Goal: Find specific page/section: Find specific page/section

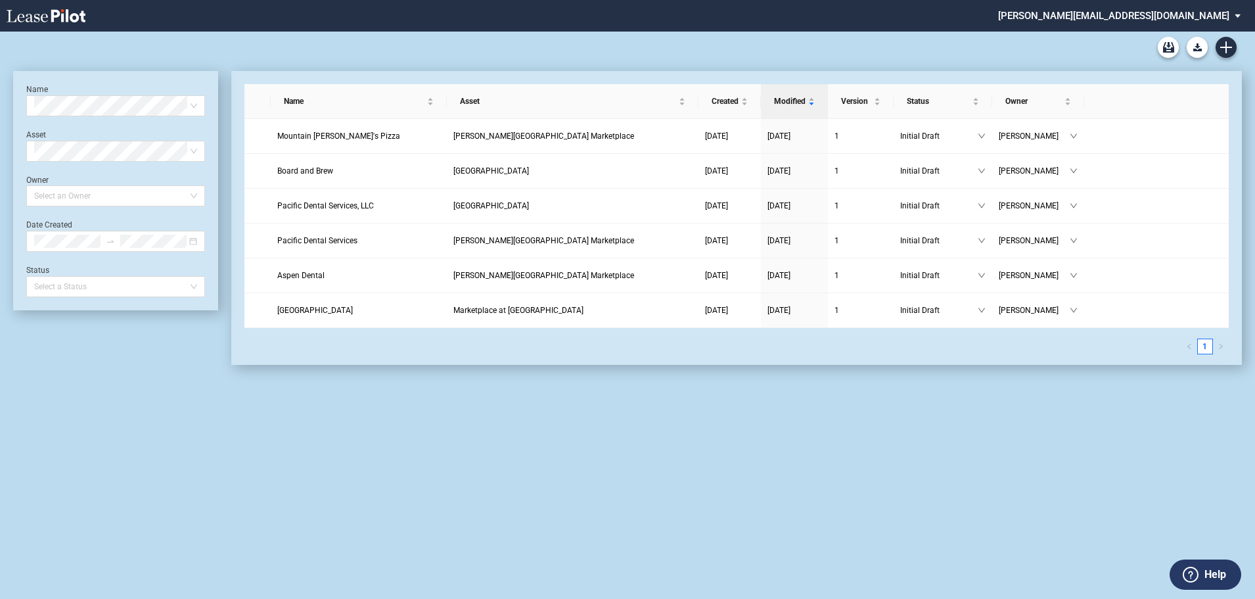
click at [1130, 19] on md-select "[PERSON_NAME][EMAIL_ADDRESS][DOMAIN_NAME] Admin Area Settings Sign Out" at bounding box center [1124, 15] width 255 height 30
click at [1131, 446] on md-backdrop at bounding box center [627, 299] width 1255 height 599
click at [1190, 15] on md-select "[PERSON_NAME][EMAIL_ADDRESS][DOMAIN_NAME]" at bounding box center [1124, 15] width 255 height 30
click at [1109, 35] on div "Admin Area" at bounding box center [1117, 35] width 47 height 13
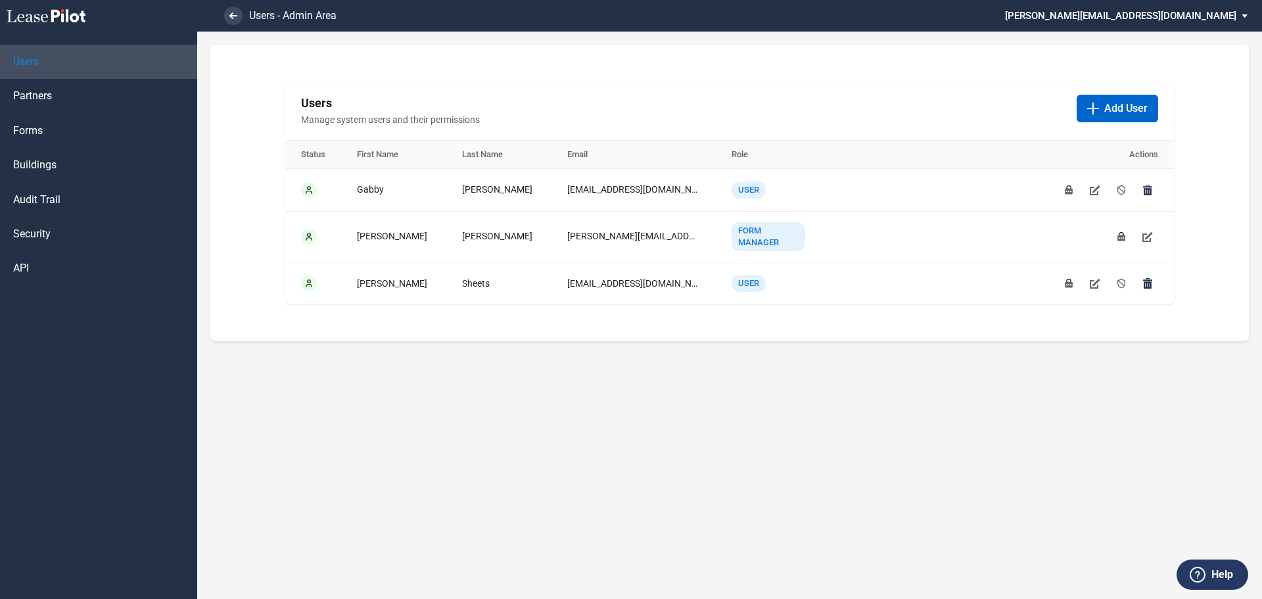
click at [30, 60] on span "Users" at bounding box center [26, 62] width 26 height 14
click at [230, 11] on link at bounding box center [233, 16] width 18 height 18
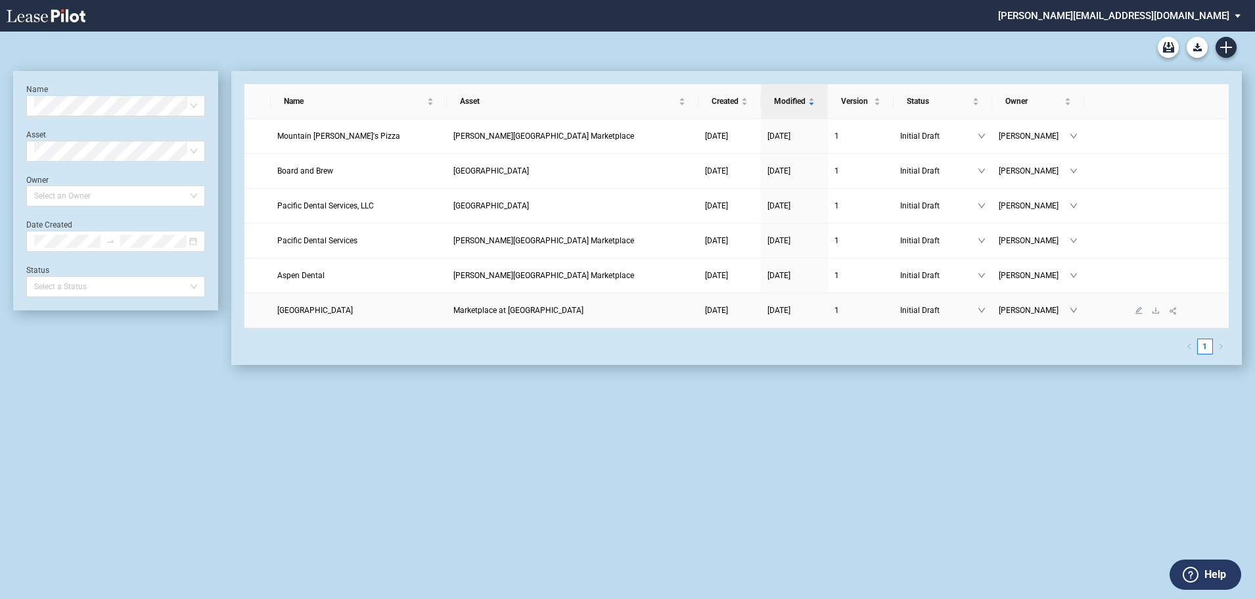
click at [317, 312] on span "[GEOGRAPHIC_DATA]" at bounding box center [315, 310] width 76 height 9
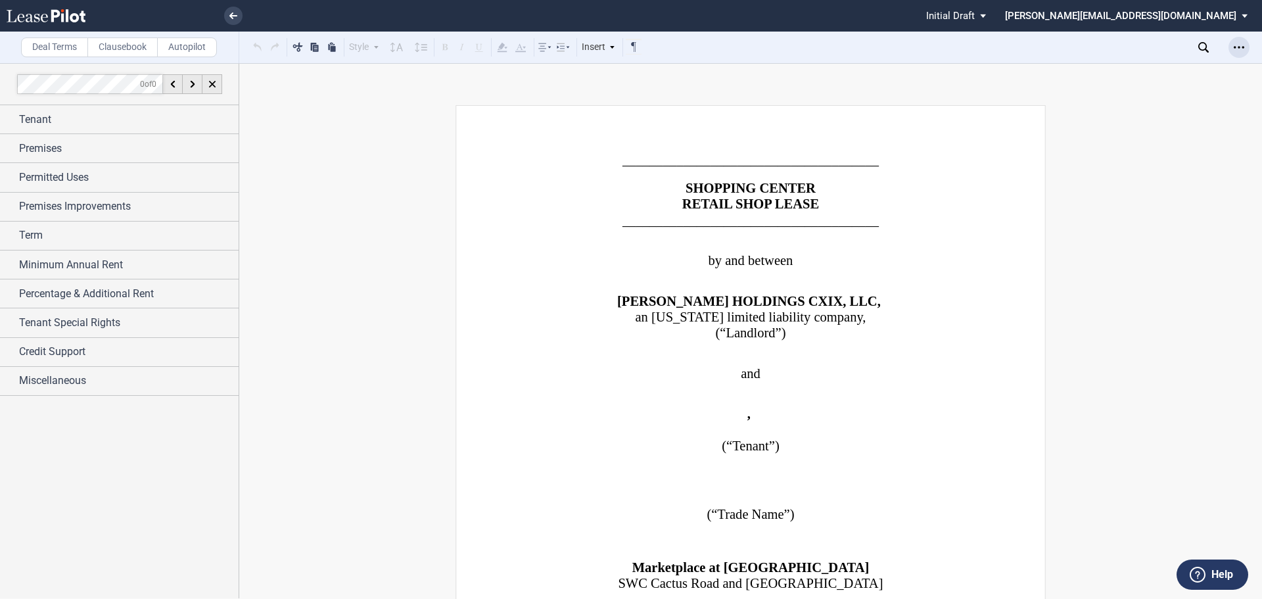
click at [1236, 49] on icon "Open Lease options menu" at bounding box center [1239, 47] width 11 height 11
